Goal: Contribute content

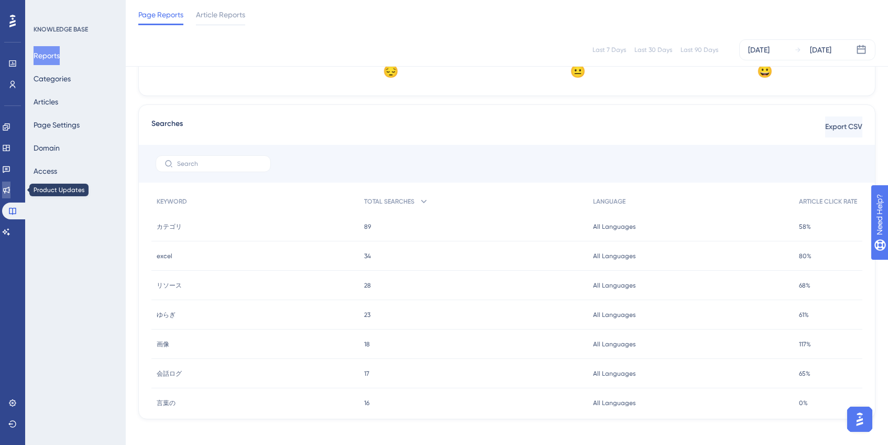
click at [8, 187] on icon at bounding box center [6, 190] width 8 height 8
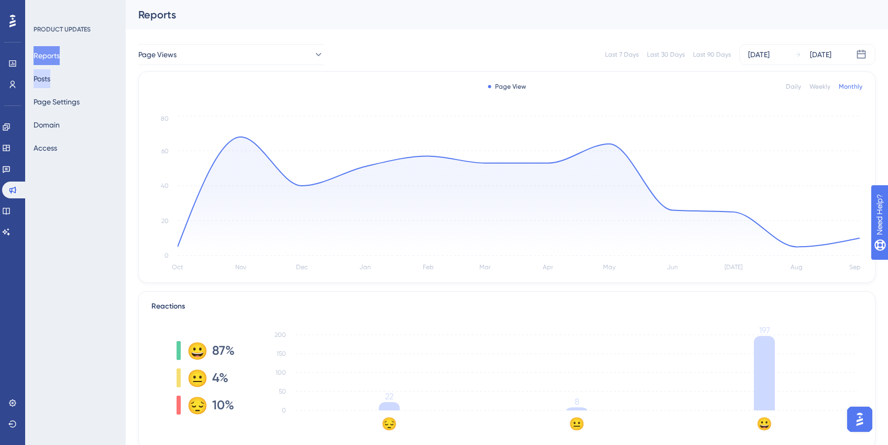
click at [48, 82] on button "Posts" at bounding box center [42, 78] width 17 height 19
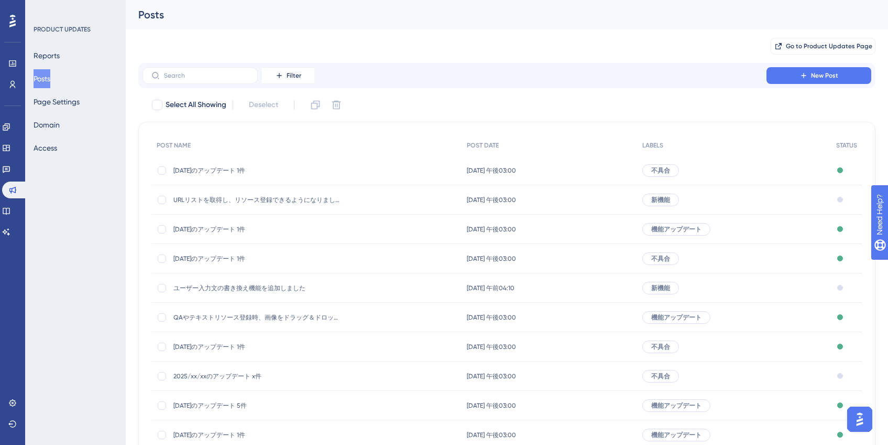
click at [234, 167] on span "[DATE]のアップデート 1件" at bounding box center [258, 170] width 168 height 8
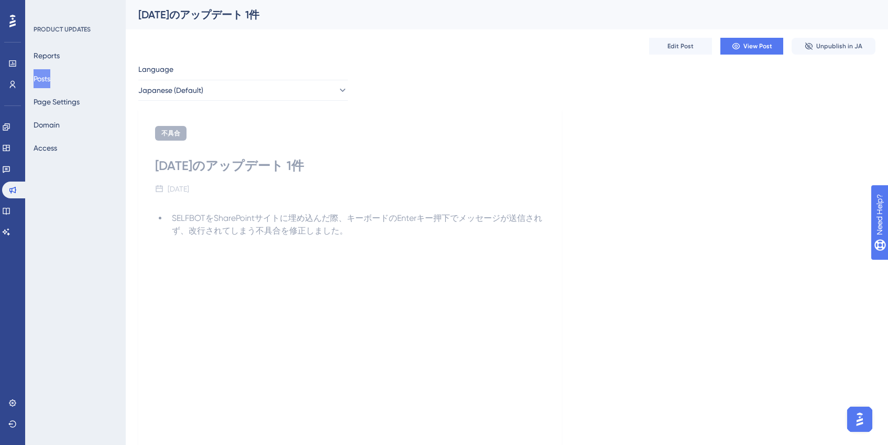
click at [45, 77] on button "Posts" at bounding box center [42, 78] width 17 height 19
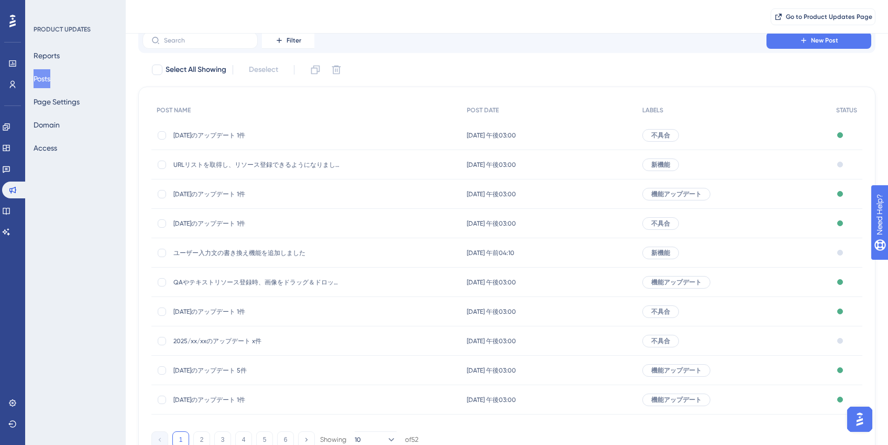
click at [258, 341] on span "2025/xx/xxのアップデート x件" at bounding box center [258, 341] width 168 height 8
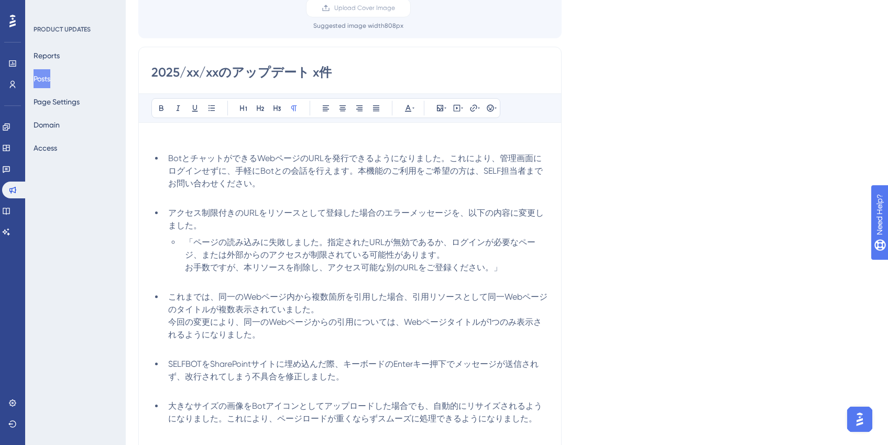
scroll to position [227, 0]
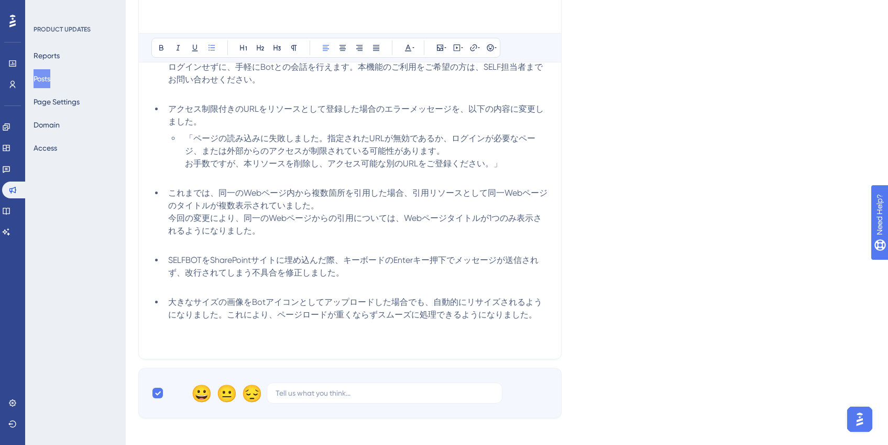
click at [421, 301] on span "大きなサイズの画像をBotアイコンとしてアップロードした場合でも、自動的にリサイズされるようになりました。これにより、ページロードが重くならずスムーズに処理で…" at bounding box center [355, 308] width 374 height 23
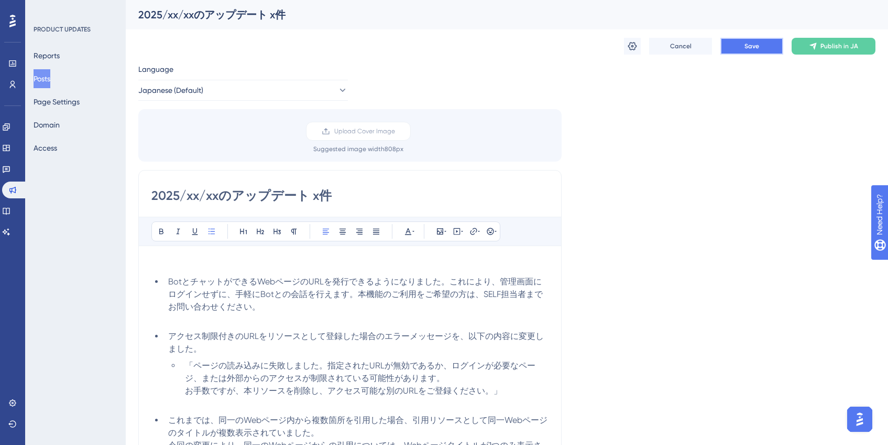
click at [739, 53] on button "Save" at bounding box center [752, 46] width 63 height 17
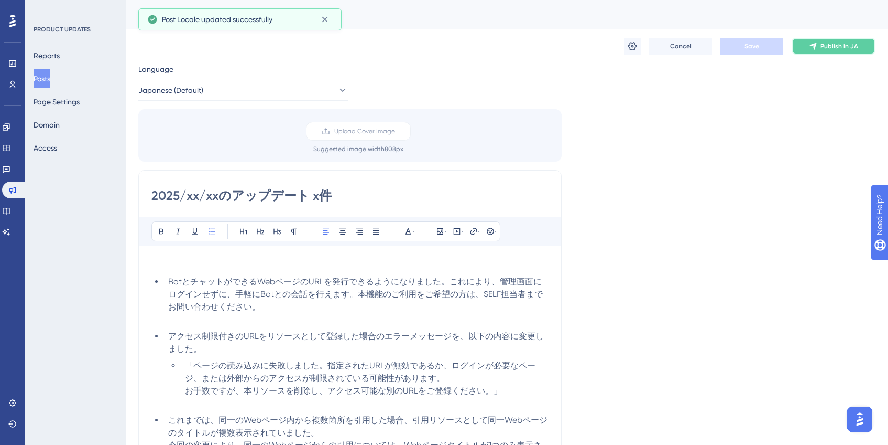
click at [841, 49] on span "Publish in JA" at bounding box center [840, 46] width 38 height 8
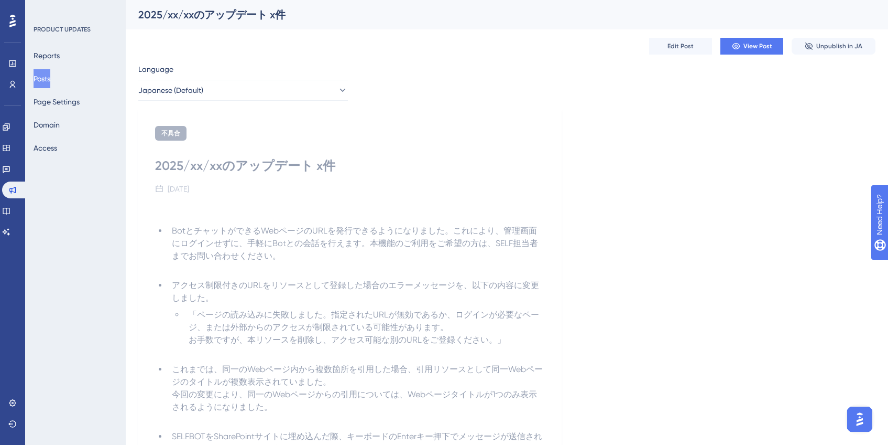
click at [330, 20] on div "2025/xx/xxのアップデート x件" at bounding box center [493, 14] width 711 height 15
click at [403, 59] on div "Edit Post View Post Unpublish in JA" at bounding box center [507, 46] width 738 height 34
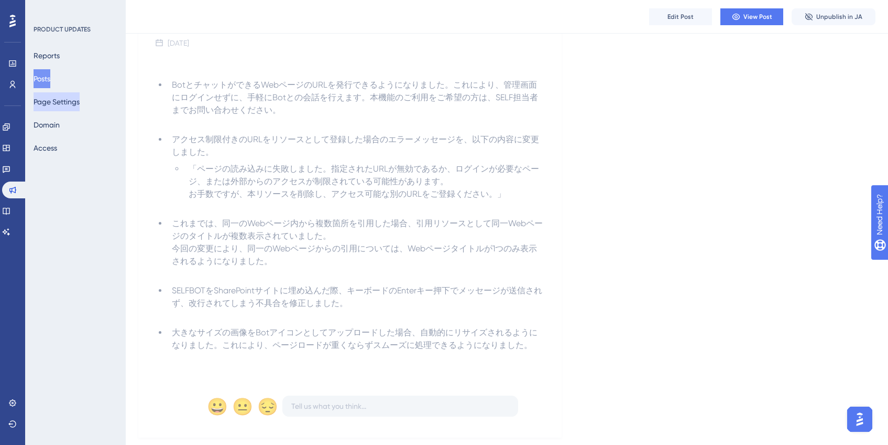
scroll to position [150, 0]
click at [50, 79] on button "Posts" at bounding box center [42, 78] width 17 height 19
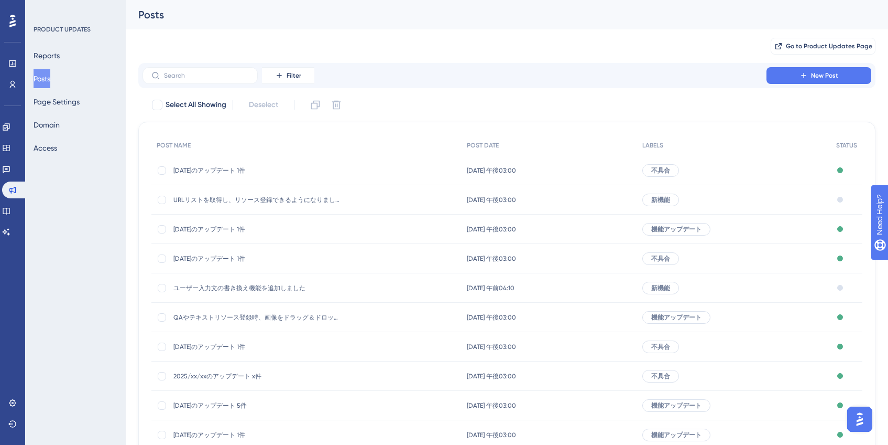
click at [327, 199] on span "URLリストを取得し、リソース登録できるようになりました" at bounding box center [258, 200] width 168 height 8
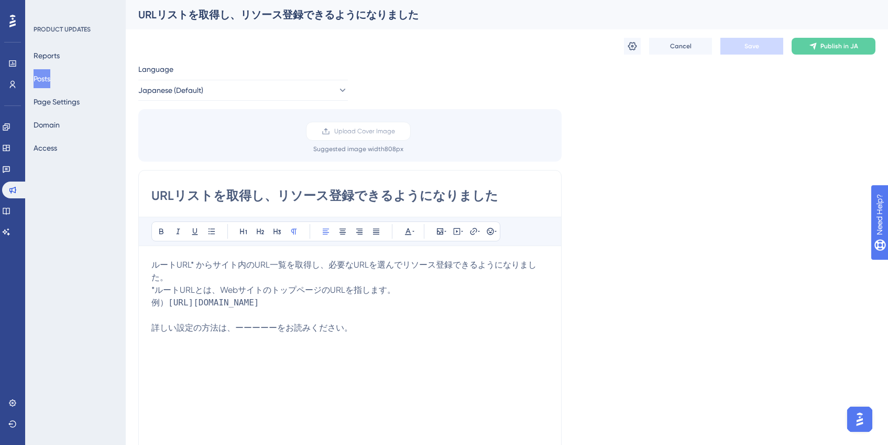
drag, startPoint x: 260, startPoint y: 306, endPoint x: 149, endPoint y: 289, distance: 111.9
click at [149, 289] on div "URLリストを取得し、リソース登録できるようになりました Bold Italic Underline Bullet Point Heading 1 Headi…" at bounding box center [350, 336] width 424 height 332
copy p "*ルートURLとは、WebサイトのトップページのURLを指します。 例） [URL][DOMAIN_NAME]"
click at [321, 329] on span "詳しい設定の方法は、ーーーーーをお読みください。" at bounding box center [251, 327] width 201 height 10
click at [10, 205] on link at bounding box center [6, 210] width 8 height 17
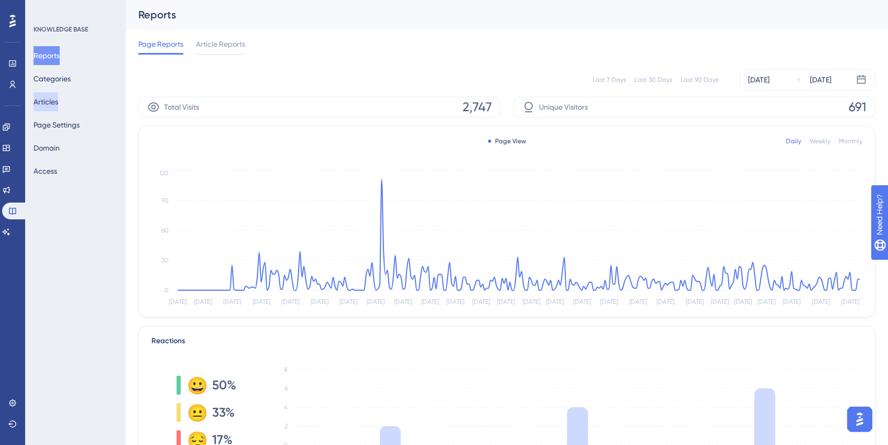
click at [58, 104] on button "Articles" at bounding box center [46, 101] width 25 height 19
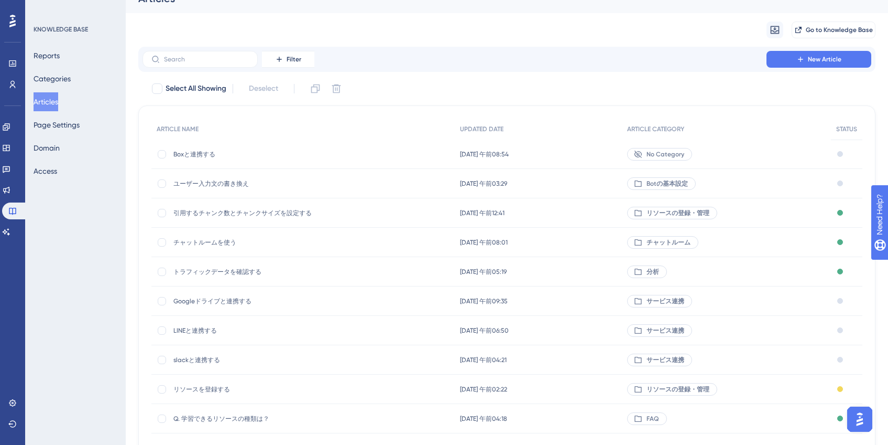
scroll to position [26, 0]
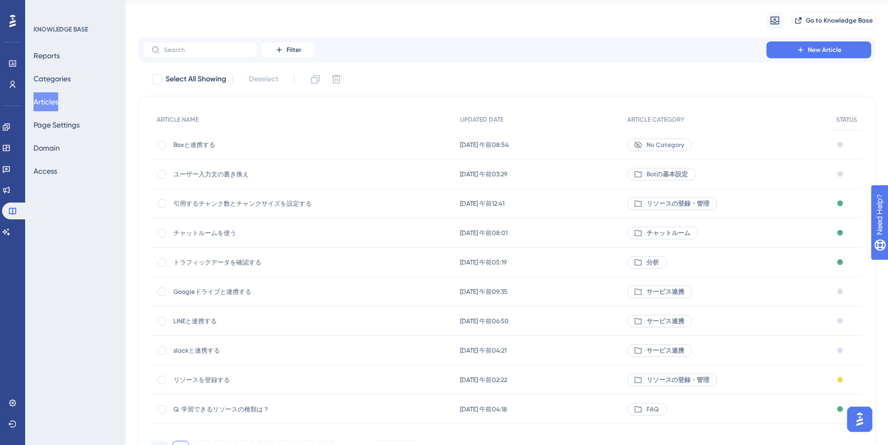
click at [285, 383] on span "リソースを登録する" at bounding box center [258, 379] width 168 height 8
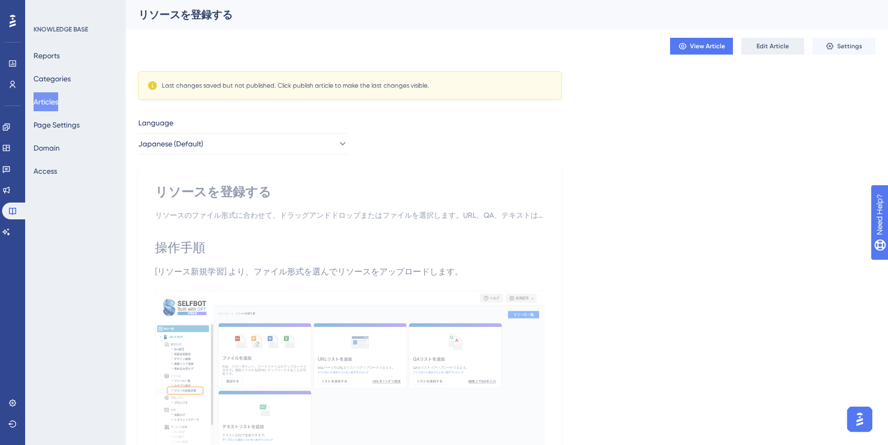
click at [778, 50] on span "Edit Article" at bounding box center [773, 46] width 32 height 8
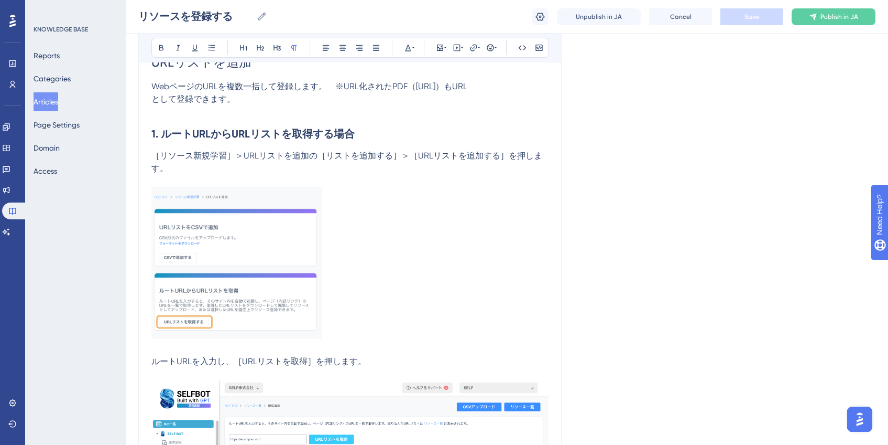
scroll to position [850, 0]
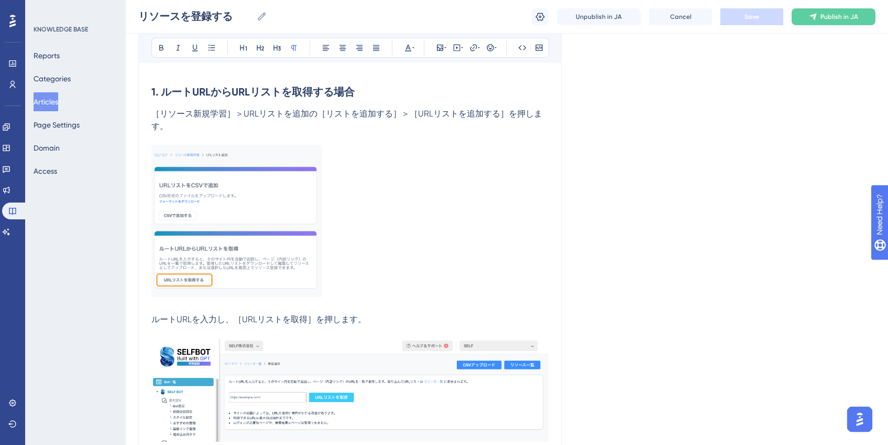
click at [367, 314] on p "ルートURLを入力し、［URLリストを取得］を押します。" at bounding box center [349, 319] width 397 height 13
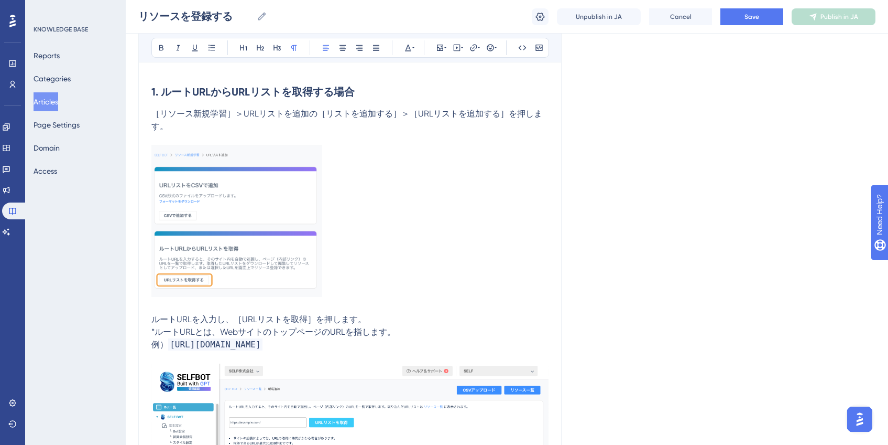
click at [409, 321] on p "ルートURLを入力し、［URLリストを取得］を押します。" at bounding box center [349, 319] width 397 height 13
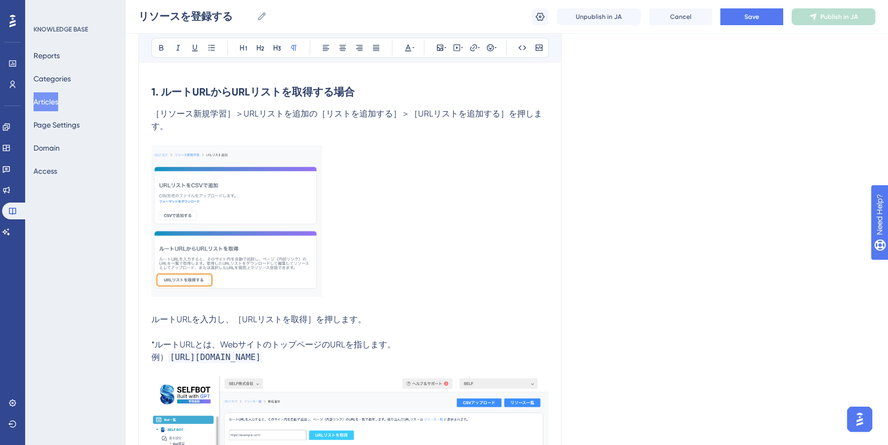
click at [191, 320] on span "ルートURLを入力し、［URLリストを取得］を押します。" at bounding box center [258, 319] width 215 height 10
click at [740, 19] on button "Save" at bounding box center [752, 16] width 63 height 17
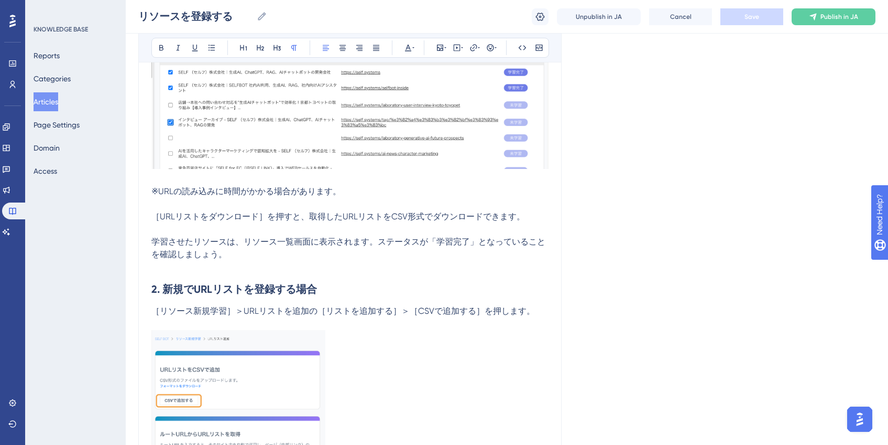
scroll to position [1541, 0]
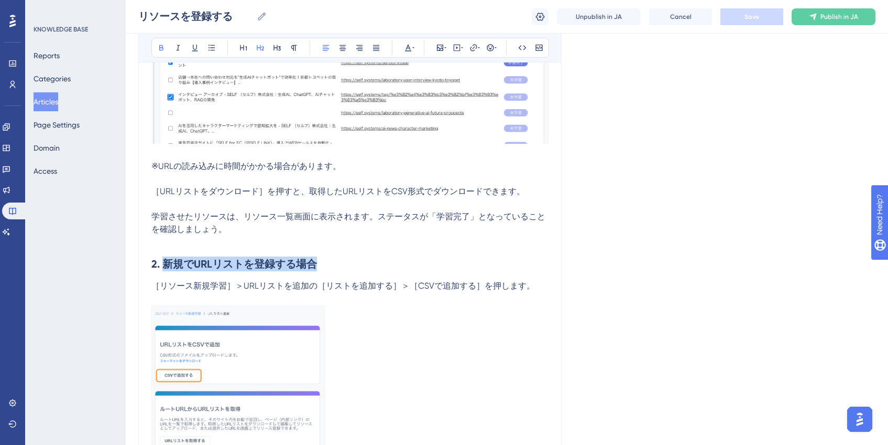
drag, startPoint x: 318, startPoint y: 253, endPoint x: 165, endPoint y: 252, distance: 152.5
click at [165, 252] on h2 "2. 新規でURLリストを登録する場合" at bounding box center [349, 263] width 397 height 31
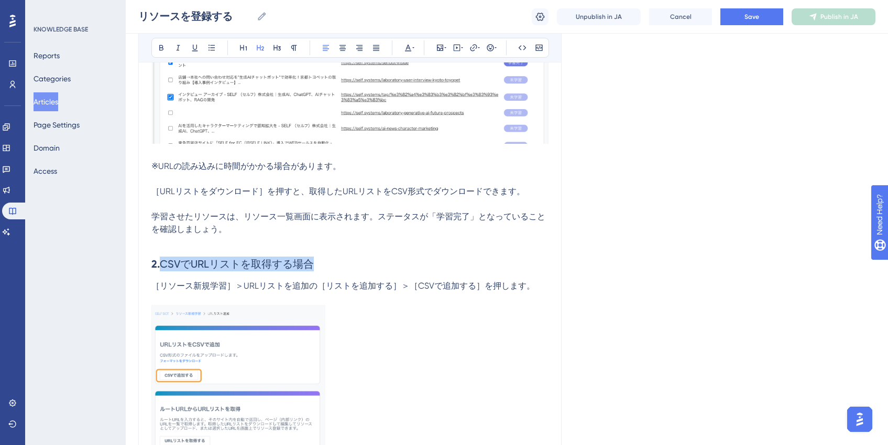
drag, startPoint x: 316, startPoint y: 251, endPoint x: 165, endPoint y: 251, distance: 151.0
click at [165, 257] on span "CSVでURLリストを取得する場合" at bounding box center [237, 263] width 154 height 13
click at [164, 46] on icon at bounding box center [161, 48] width 8 height 8
click at [742, 14] on button "Save" at bounding box center [752, 16] width 63 height 17
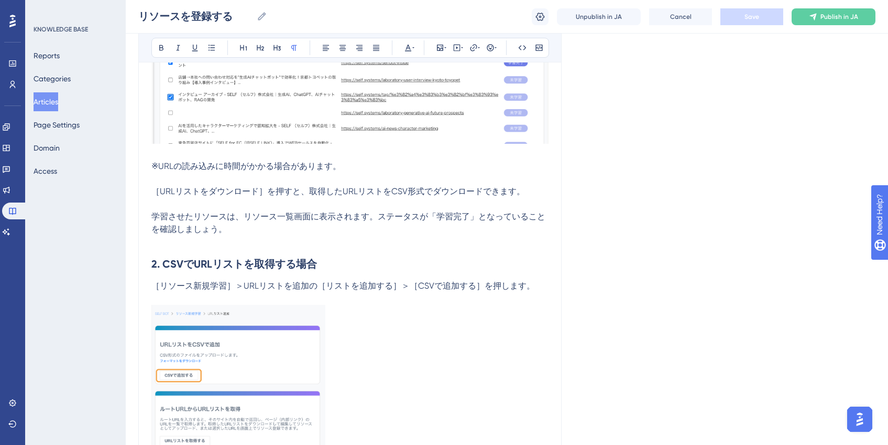
click at [481, 305] on p at bounding box center [349, 382] width 397 height 155
click at [838, 23] on button "Publish in JA" at bounding box center [834, 16] width 84 height 17
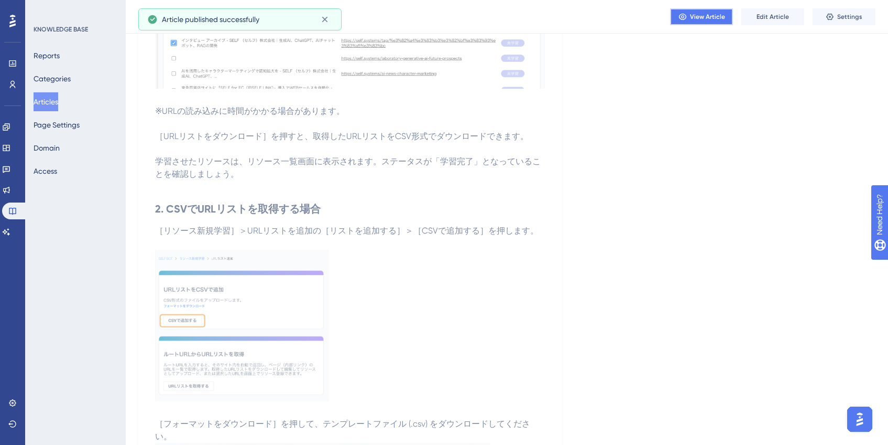
click at [707, 16] on span "View Article" at bounding box center [707, 17] width 35 height 8
